Goal: Task Accomplishment & Management: Complete application form

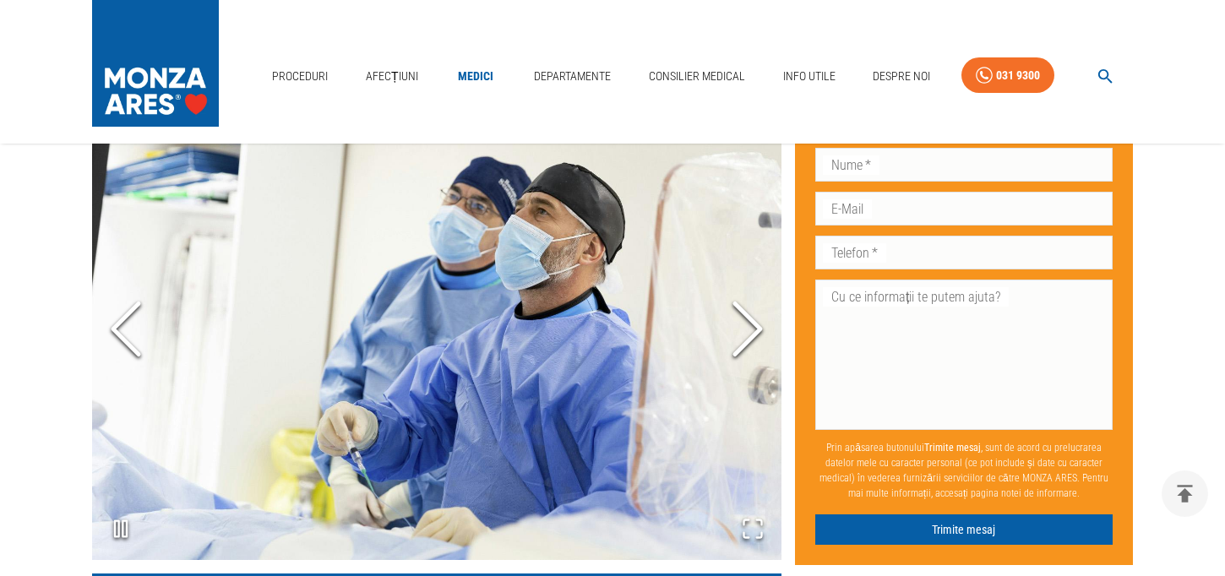
scroll to position [1343, 0]
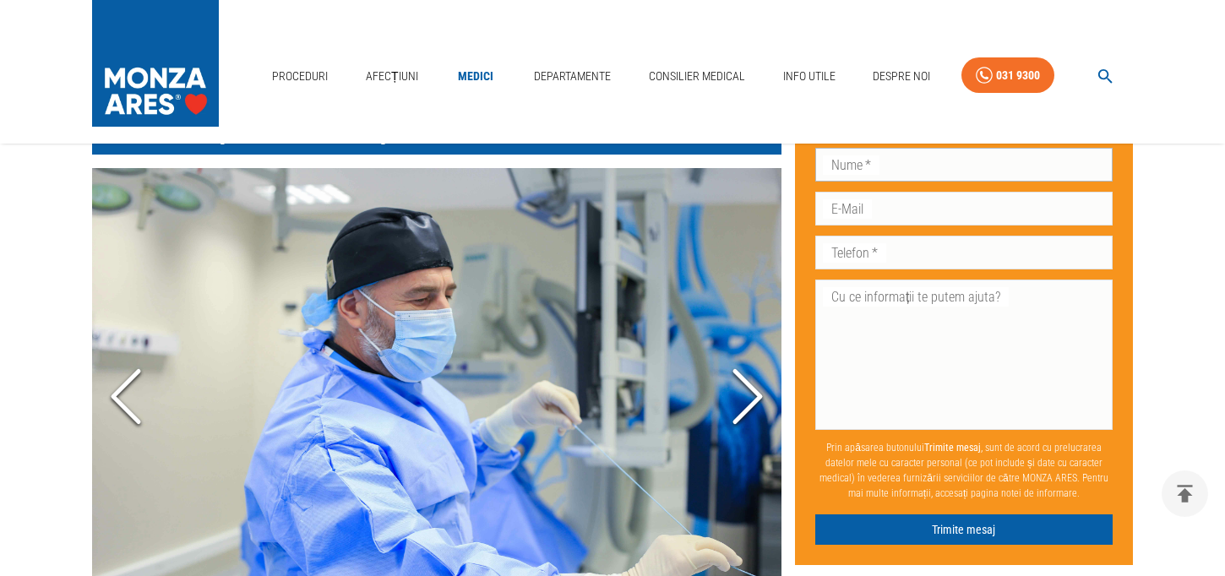
click at [864, 165] on input "Nume   *" at bounding box center [963, 164] width 297 height 34
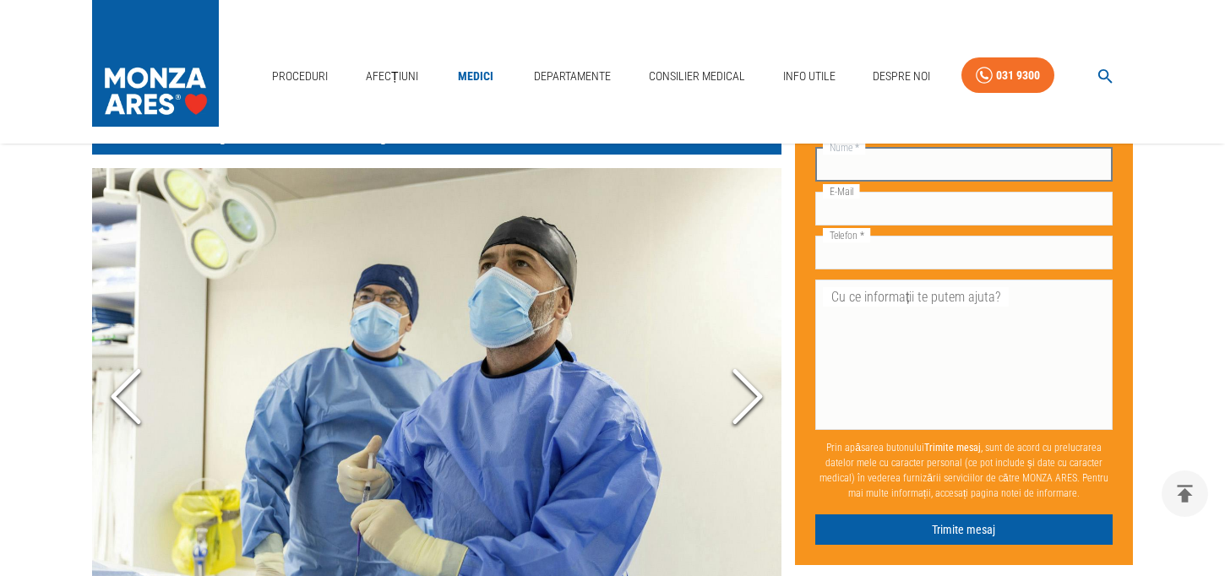
type input "Florescu"
type input "[PERSON_NAME]"
type input "[PERSON_NAME][EMAIL_ADDRESS][DOMAIN_NAME]"
type input "0722433332"
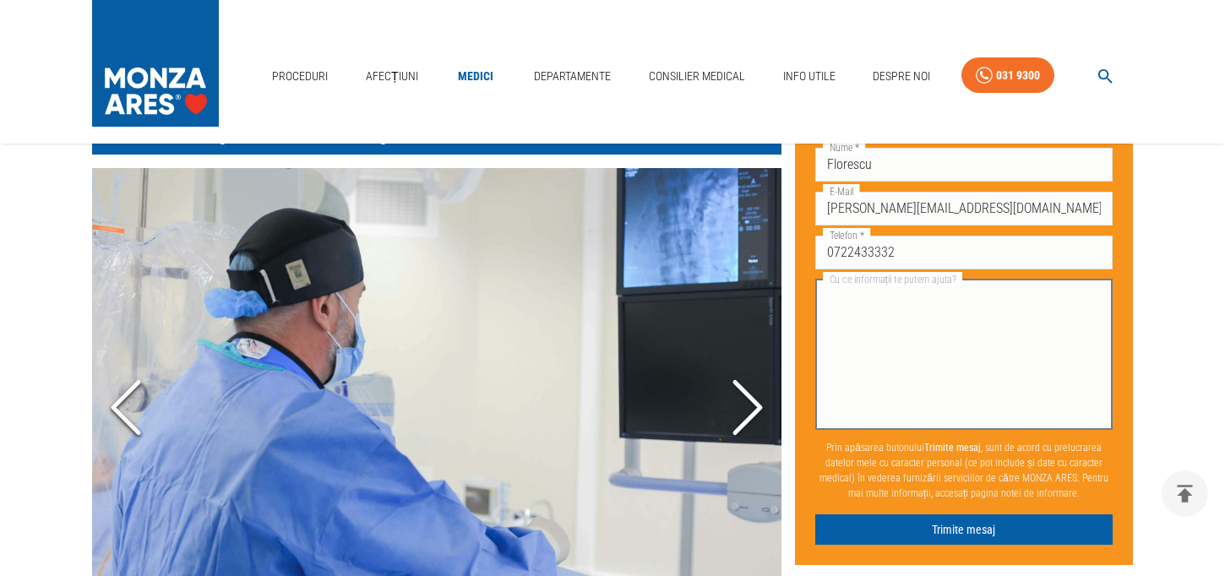
click at [830, 297] on textarea "Cu ce informații te putem ajuta?" at bounding box center [964, 354] width 274 height 136
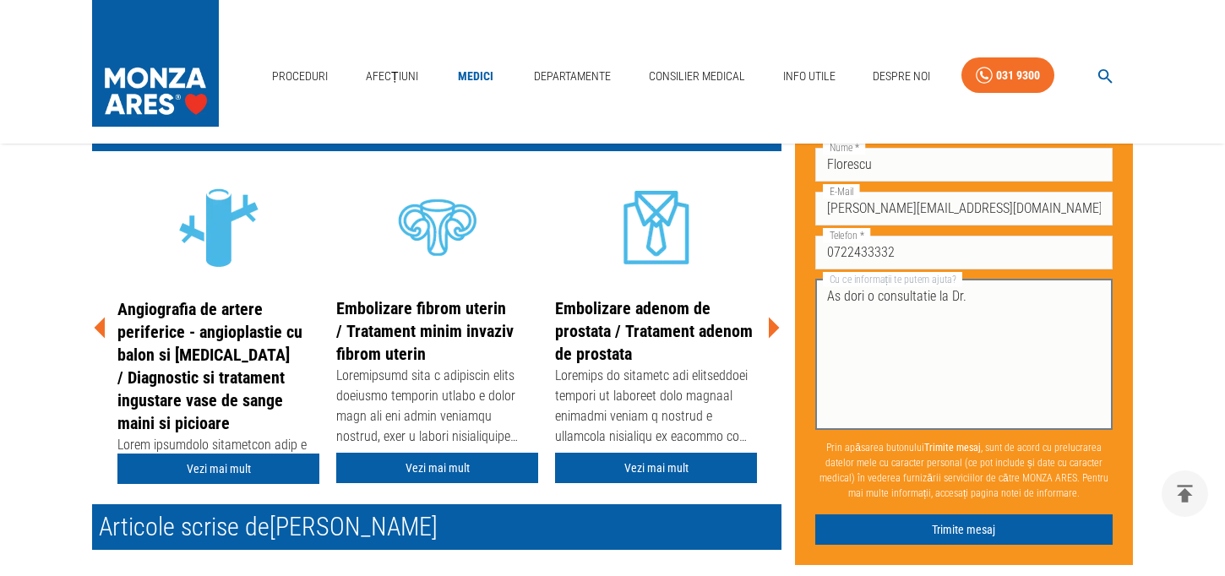
scroll to position [414, 0]
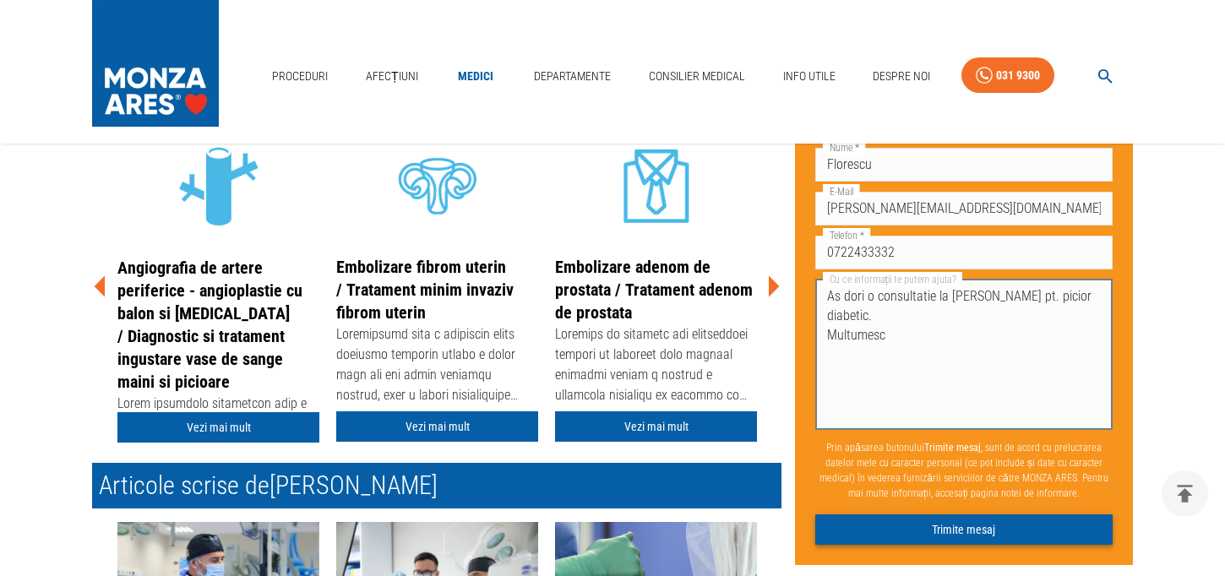
type textarea "As dori o consultatie la [PERSON_NAME] pt. picior diabetic. Multumesc"
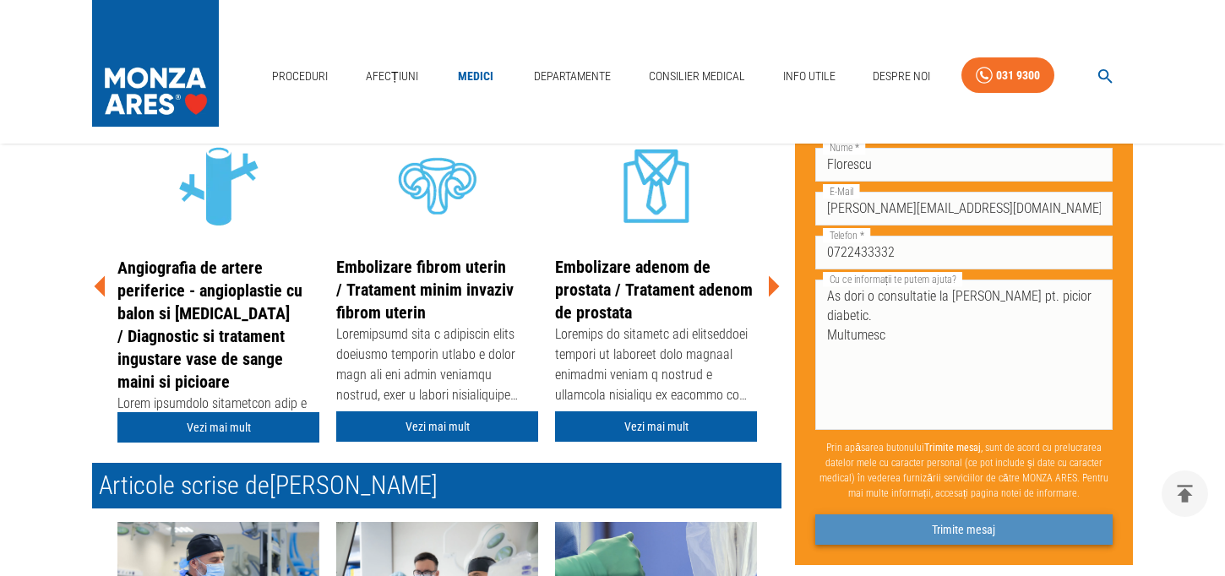
click at [969, 525] on button "Trimite mesaj" at bounding box center [963, 529] width 297 height 31
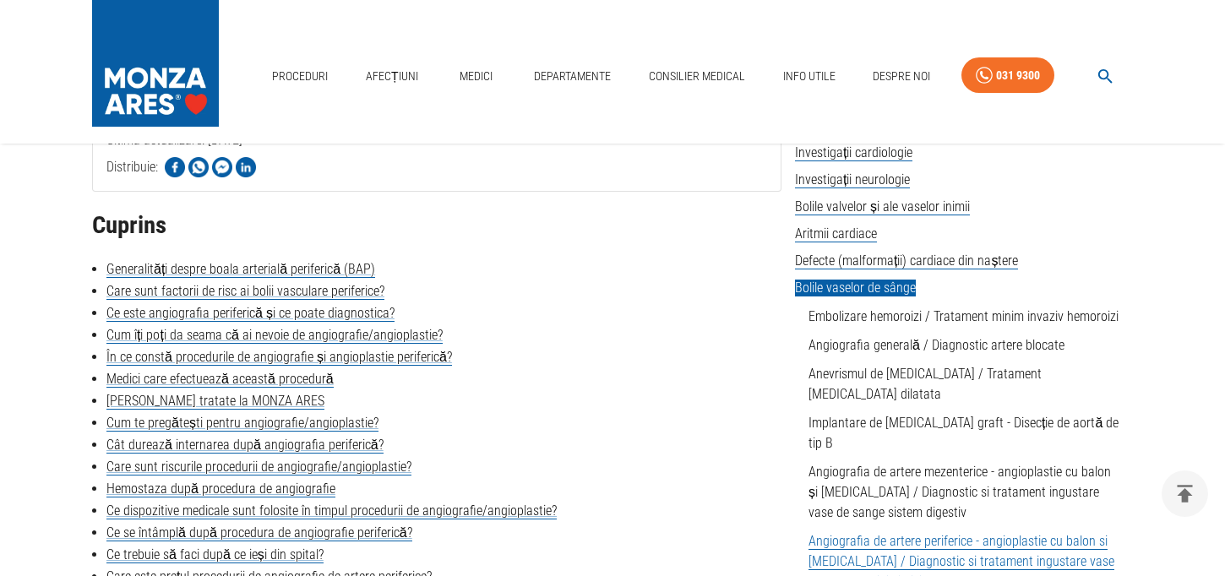
scroll to position [422, 0]
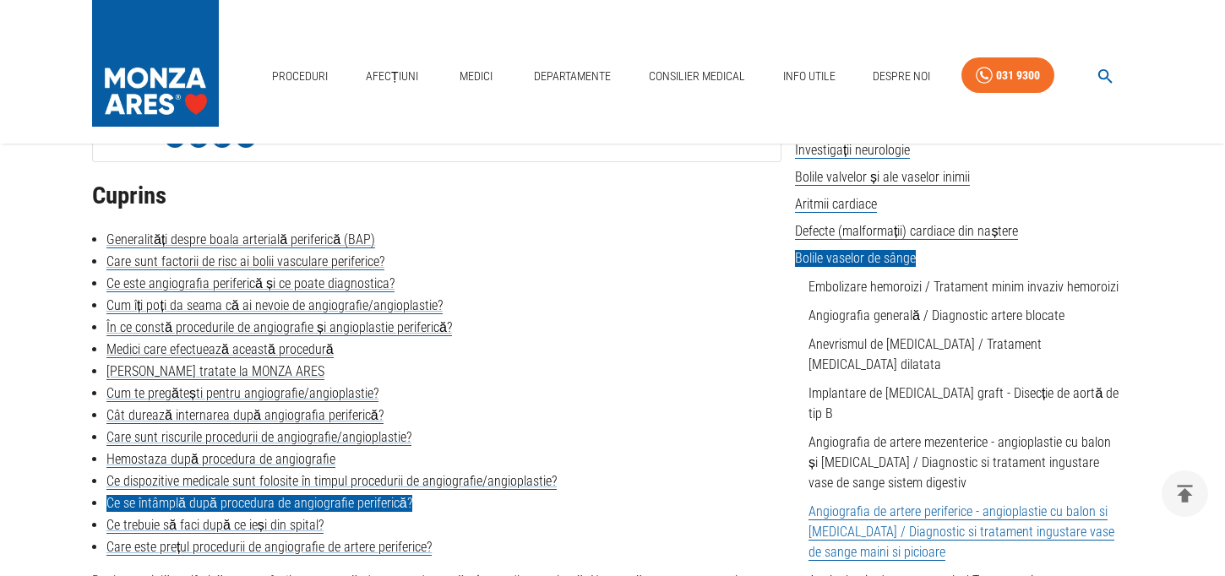
click at [346, 502] on link "Ce se întâmplă după procedura de angiografie periferică?" at bounding box center [259, 503] width 306 height 17
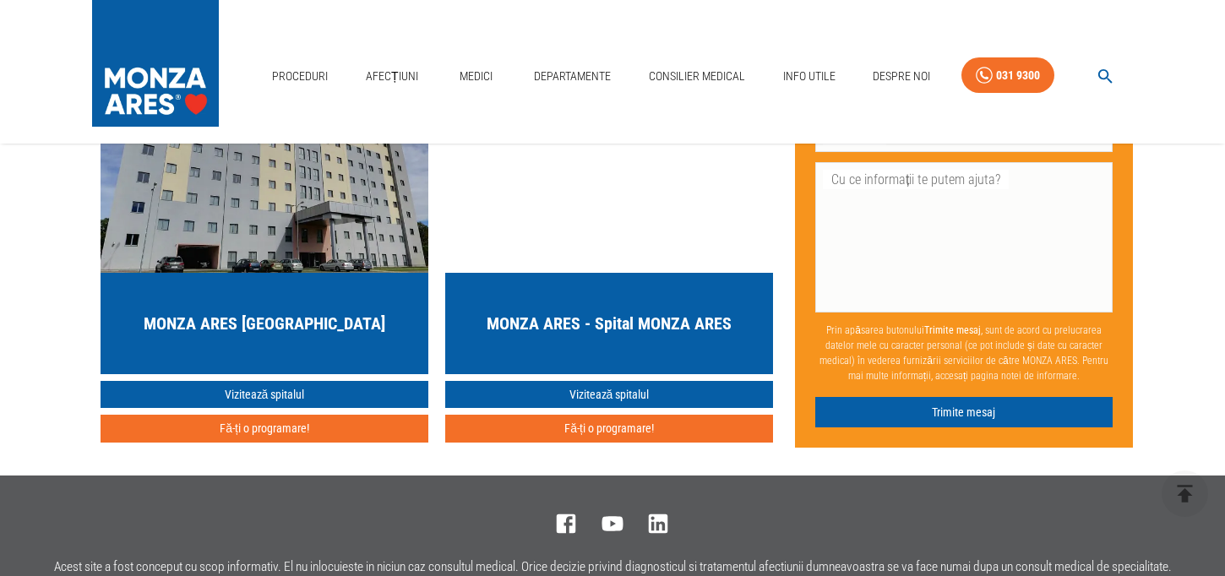
scroll to position [7315, 0]
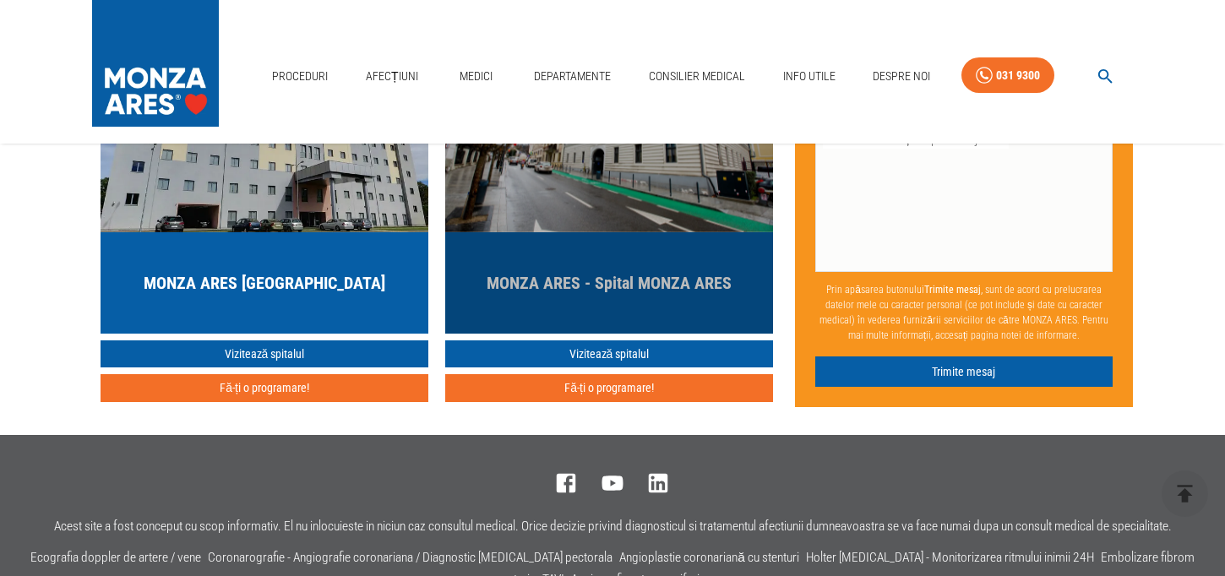
click at [618, 295] on h5 "MONZA ARES - Spital MONZA ARES" at bounding box center [609, 283] width 245 height 24
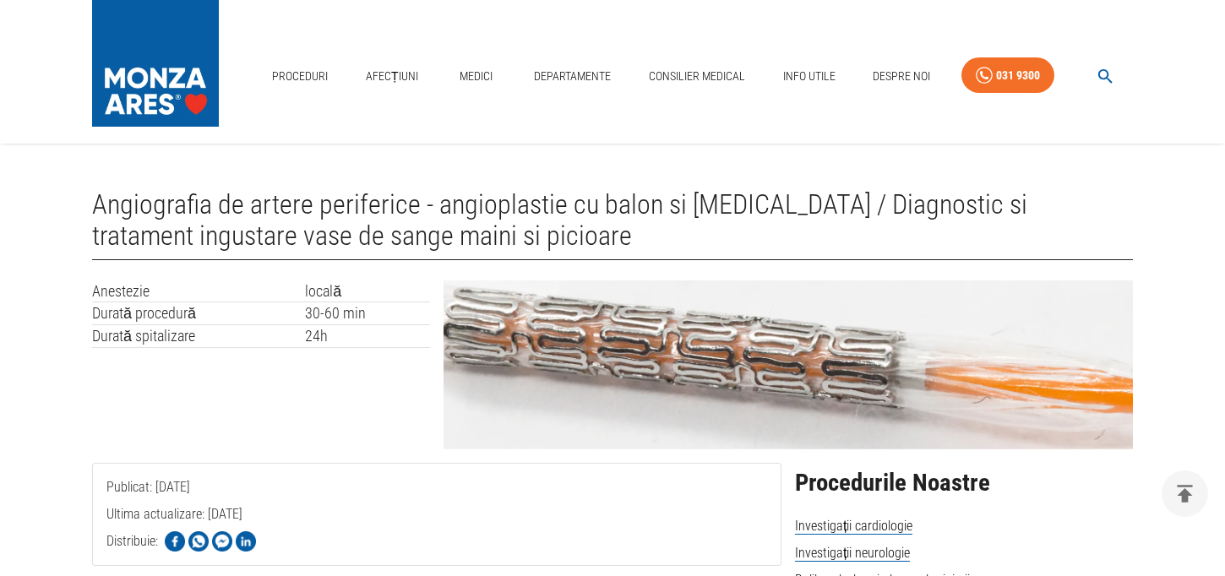
scroll to position [5439, 0]
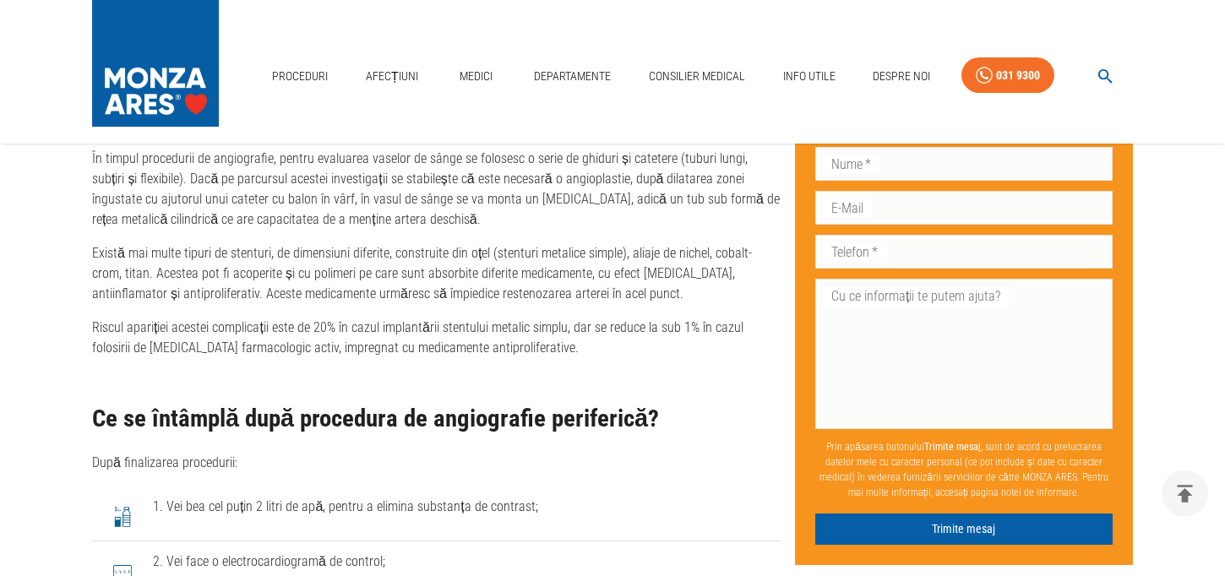
scroll to position [422, 0]
